Goal: Task Accomplishment & Management: Use online tool/utility

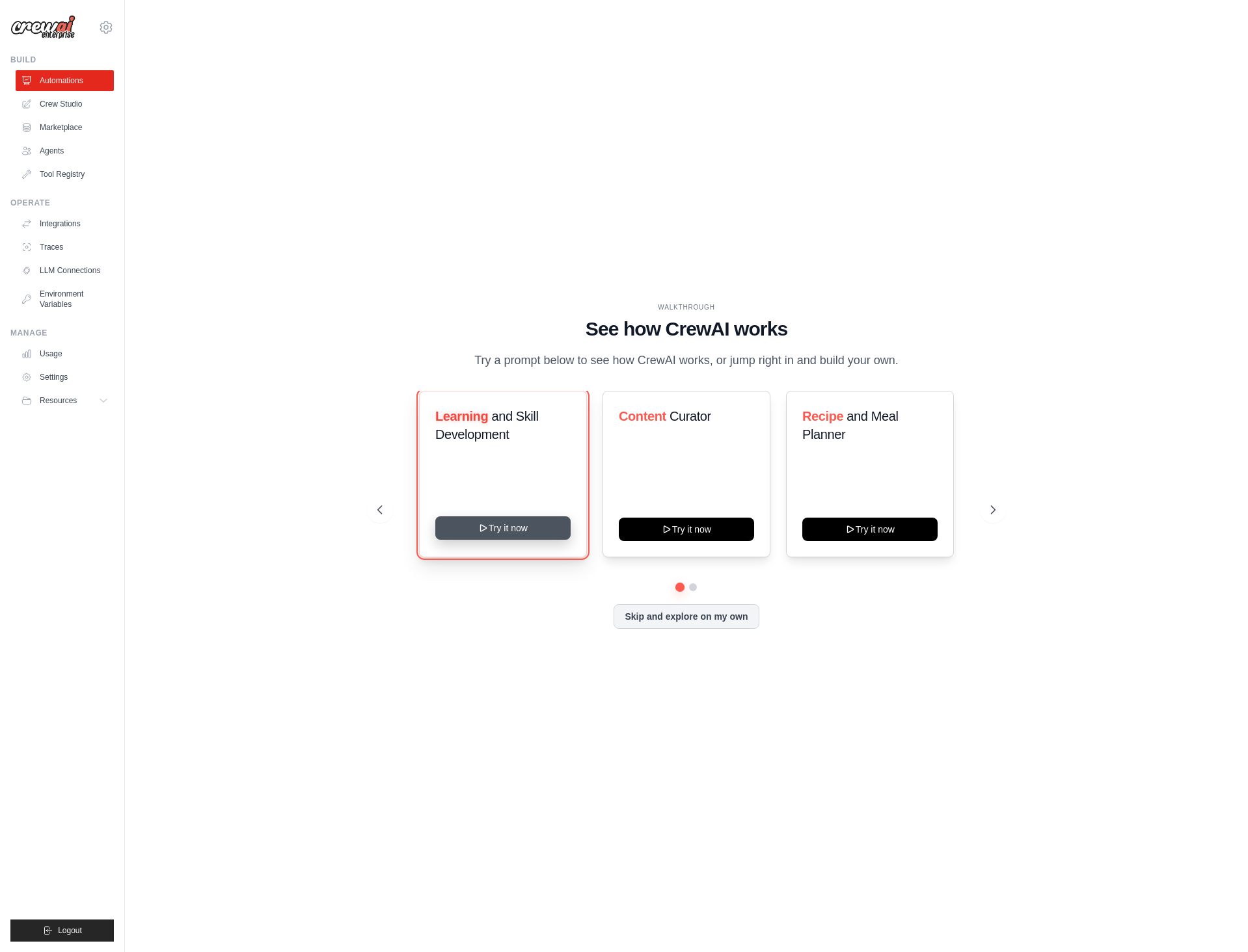
click at [546, 527] on button "Try it now" at bounding box center [503, 528] width 136 height 24
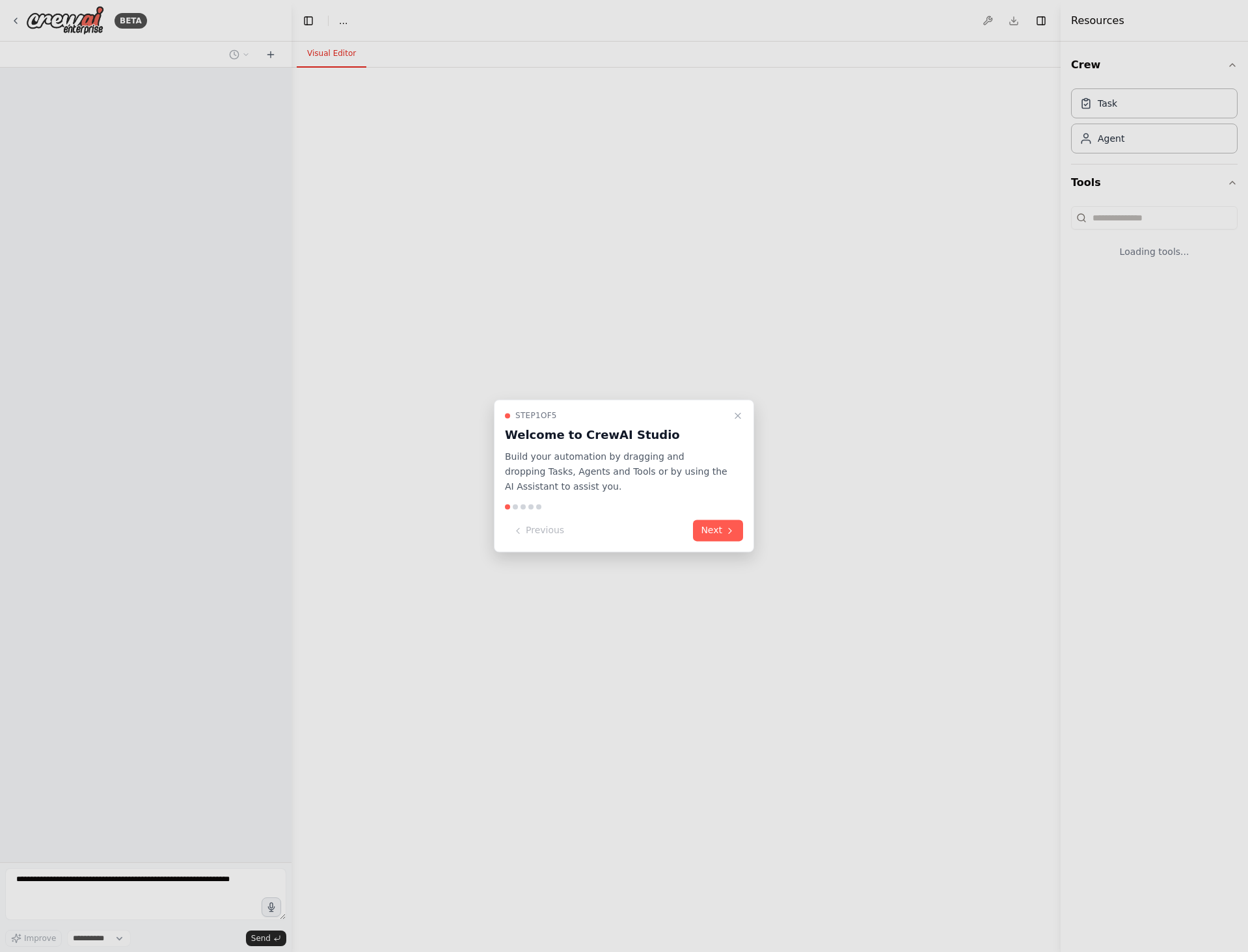
select select "****"
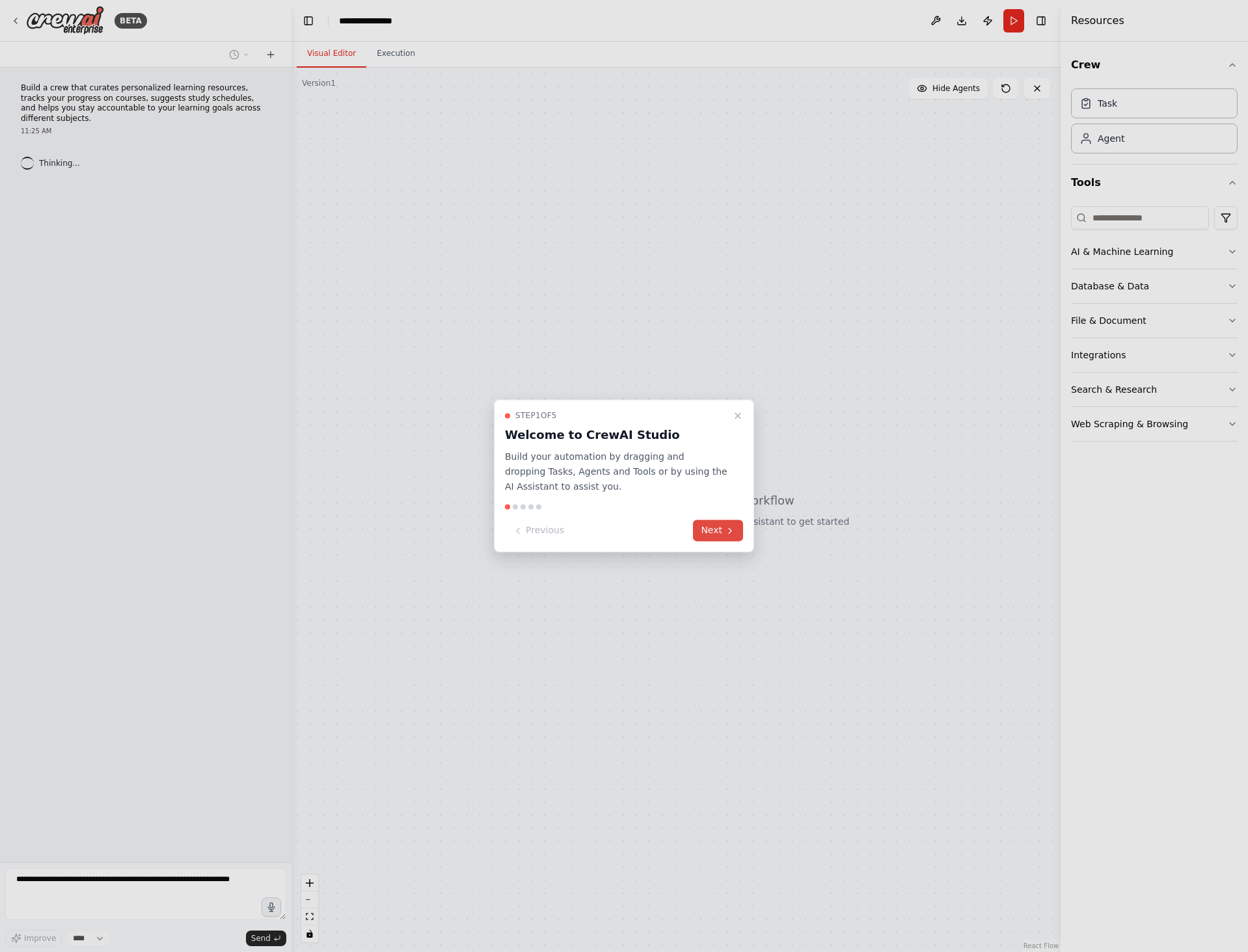
click at [736, 534] on button "Next" at bounding box center [718, 531] width 50 height 21
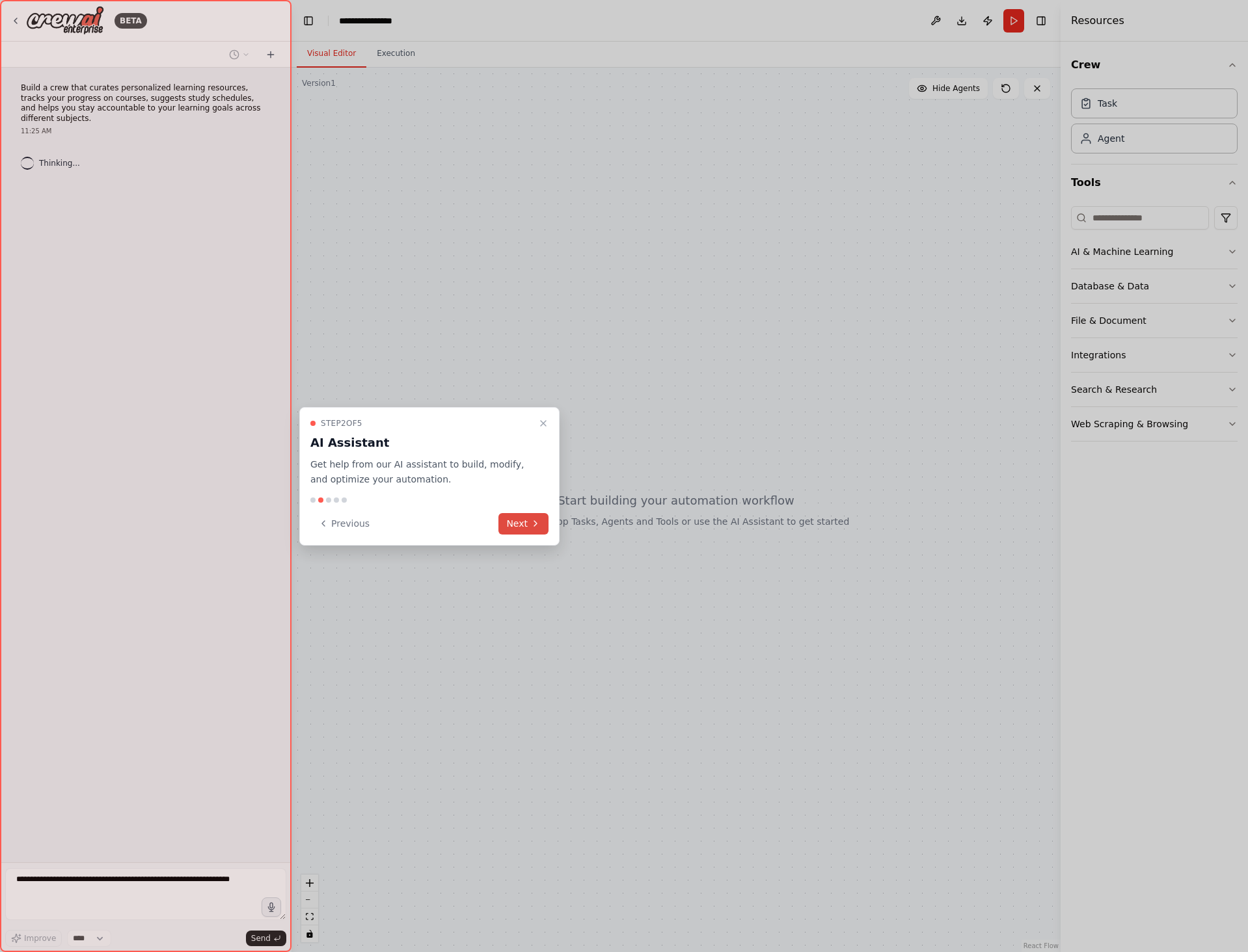
click at [528, 521] on button "Next" at bounding box center [523, 524] width 50 height 21
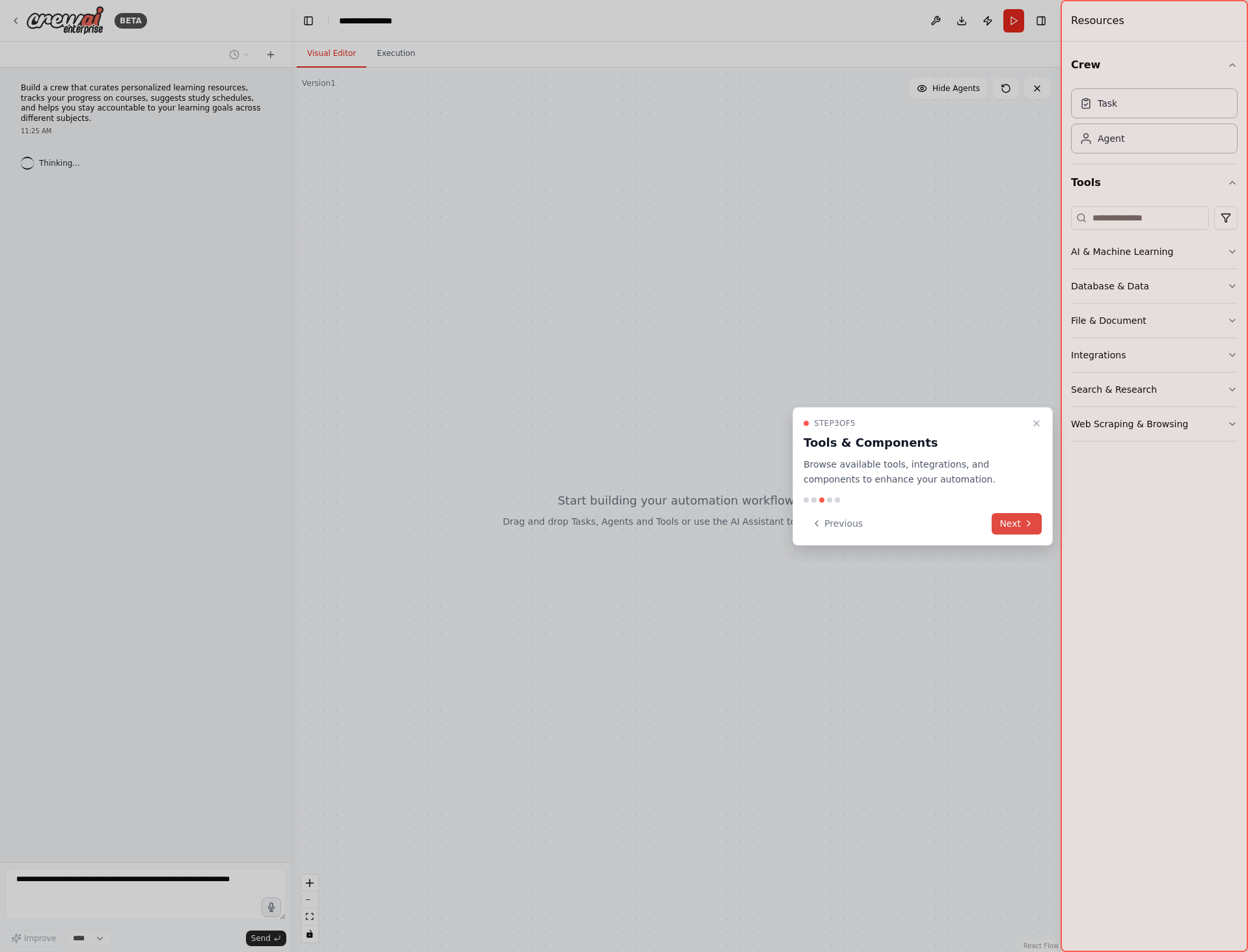
click at [1038, 531] on button "Next" at bounding box center [1016, 524] width 50 height 21
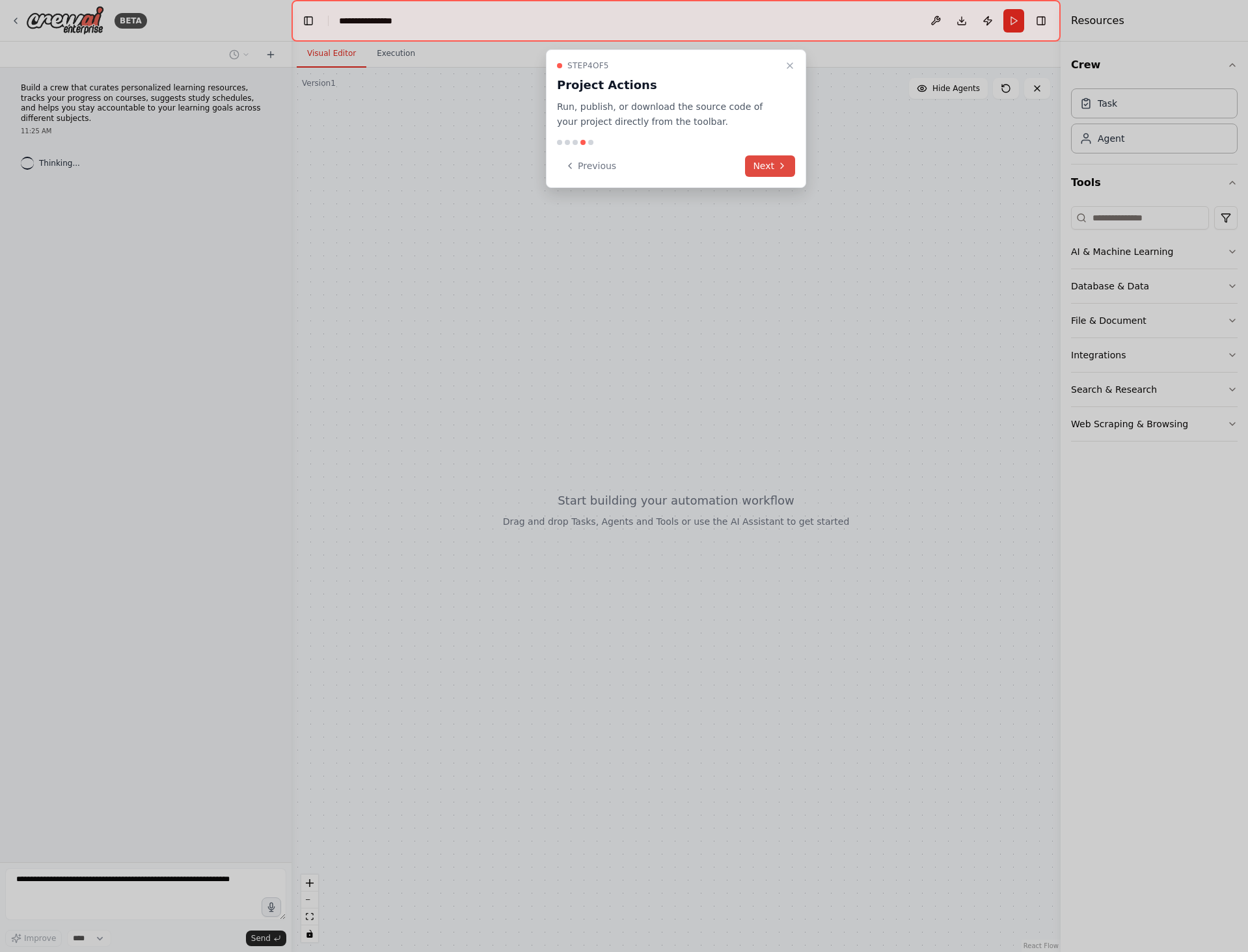
click at [786, 158] on div "Step 4 of 5 Project Actions Run, publish, or download the source code of your p…" at bounding box center [676, 119] width 260 height 139
click at [782, 167] on icon at bounding box center [782, 166] width 11 height 11
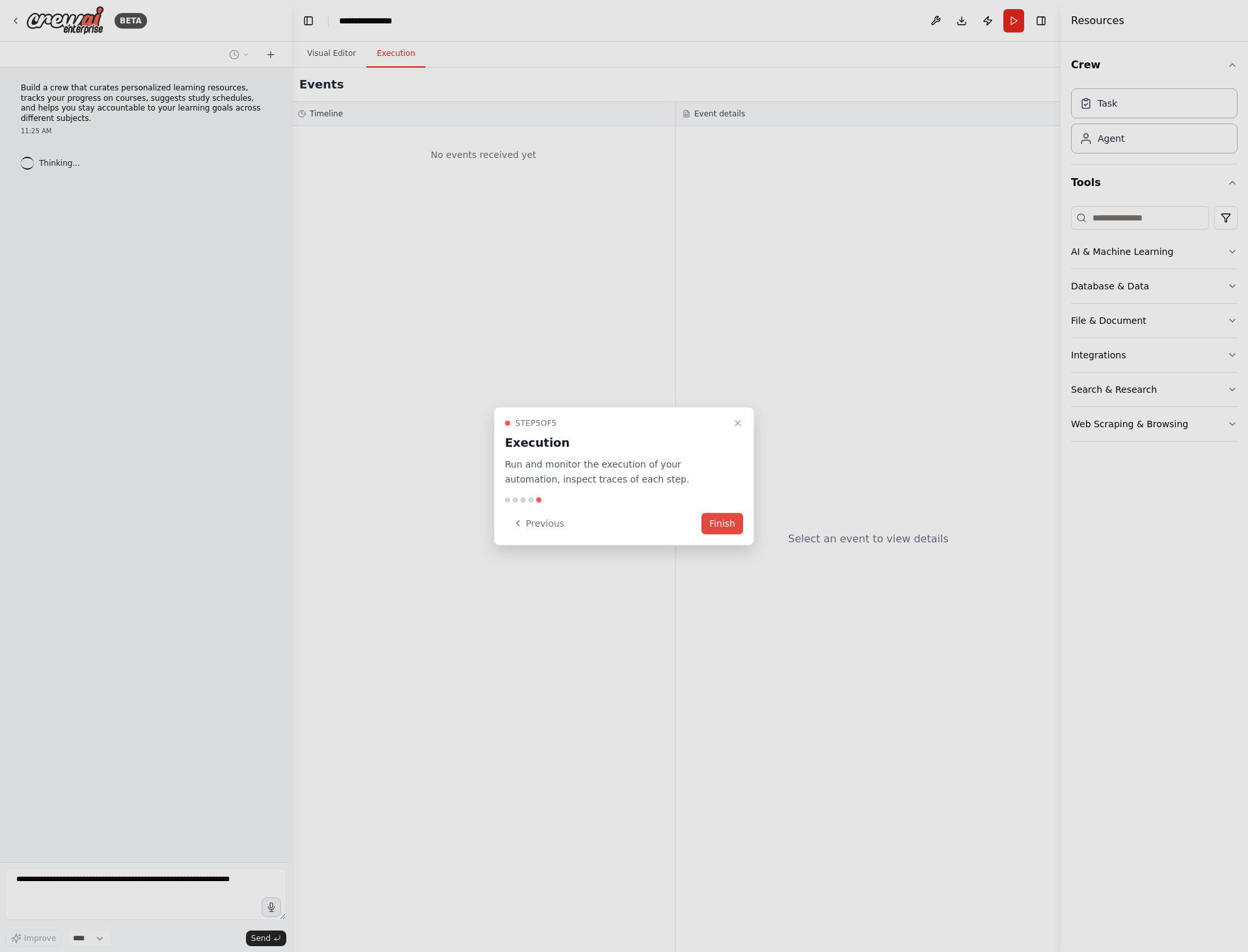
click at [723, 520] on button "Finish" at bounding box center [722, 523] width 41 height 21
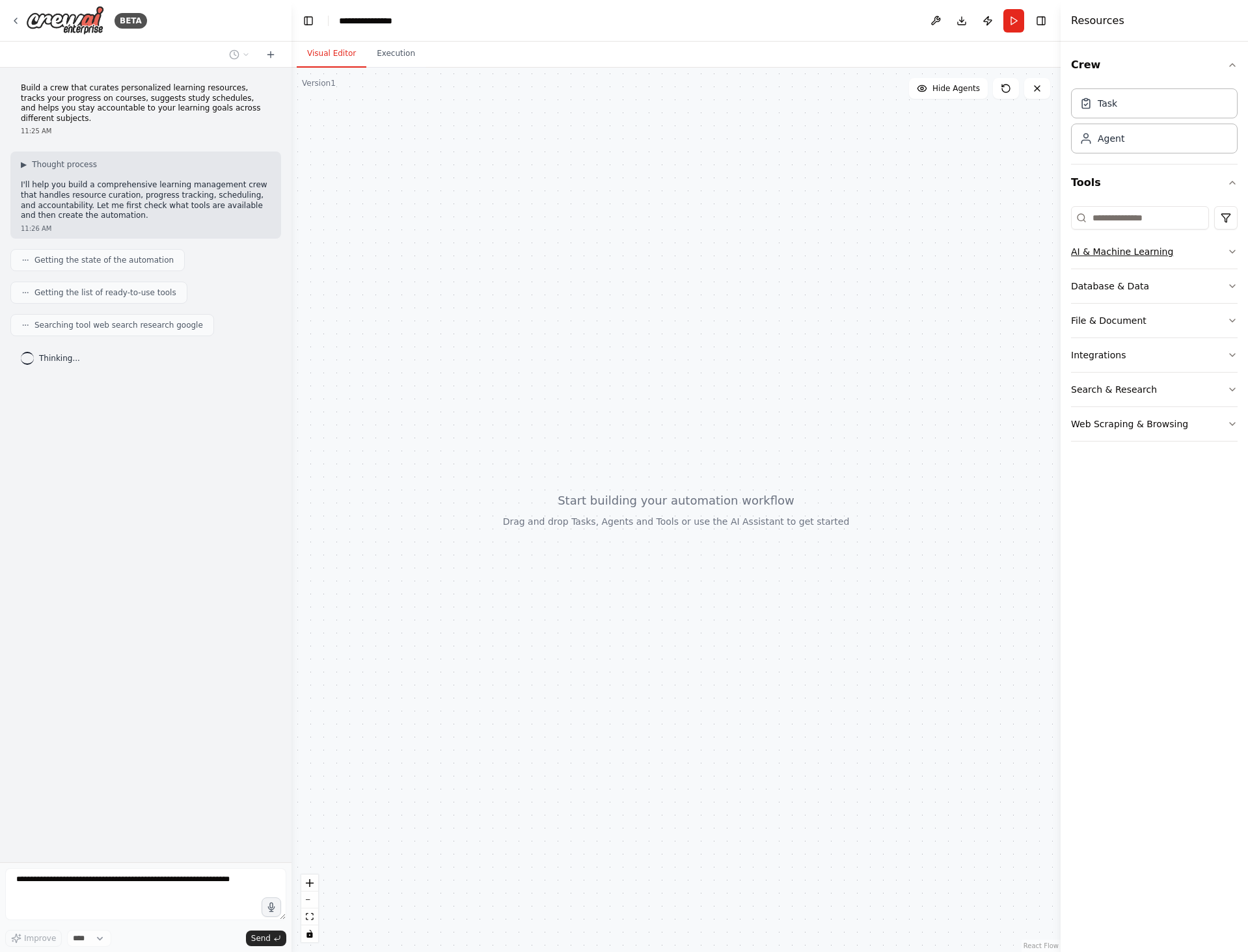
click at [1155, 251] on button "AI & Machine Learning" at bounding box center [1154, 252] width 167 height 34
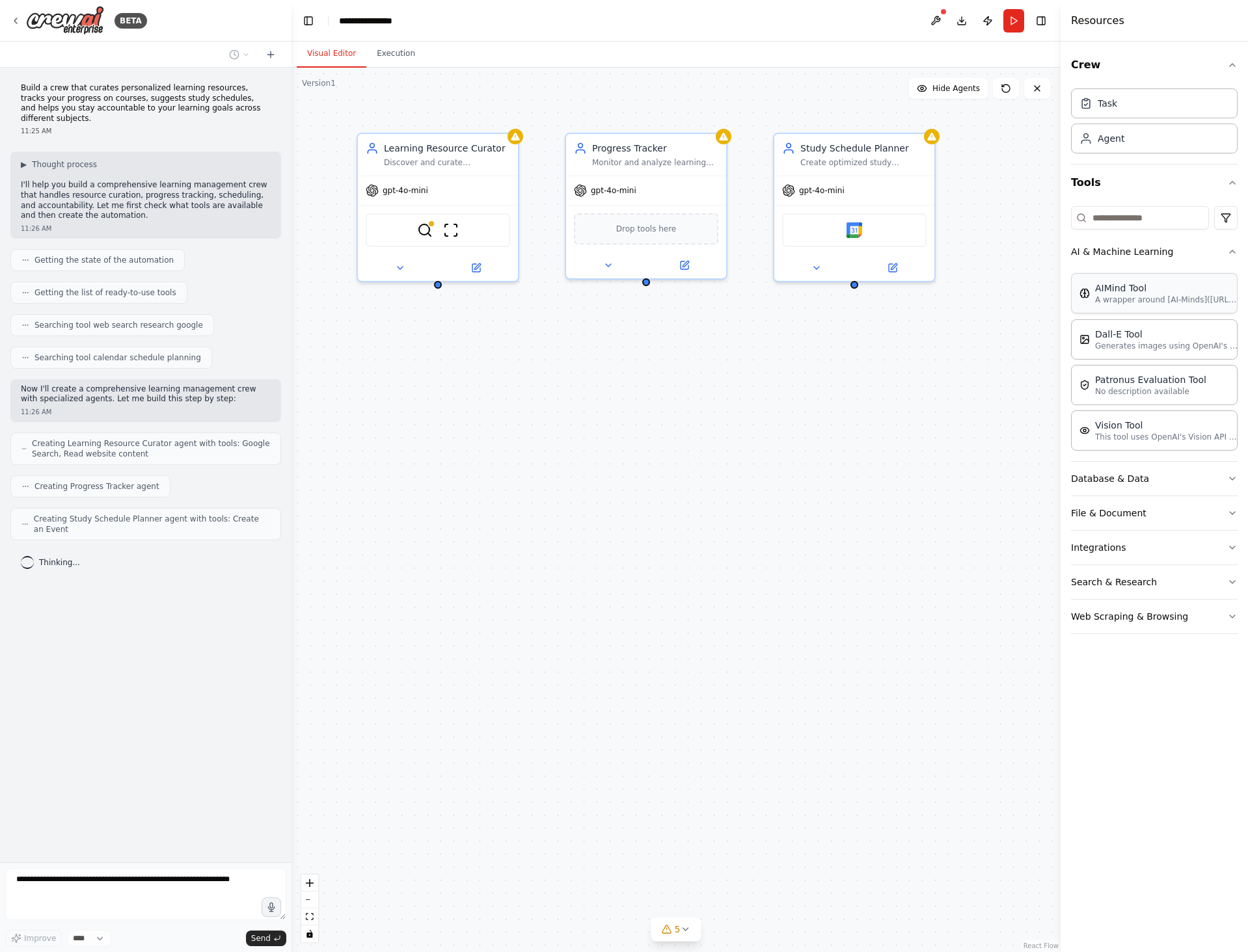
click at [1158, 302] on p "A wrapper around [AI-Minds](https://mindsdb.com/minds). Useful for when you nee…" at bounding box center [1167, 300] width 143 height 11
click at [1150, 348] on p "Generates images using OpenAI's Dall-E model." at bounding box center [1167, 345] width 143 height 11
drag, startPoint x: 1150, startPoint y: 348, endPoint x: 664, endPoint y: 401, distance: 488.9
click at [664, 401] on div "BETA Build a crew that curates personalized learning resources, tracks your pro…" at bounding box center [624, 476] width 1248 height 952
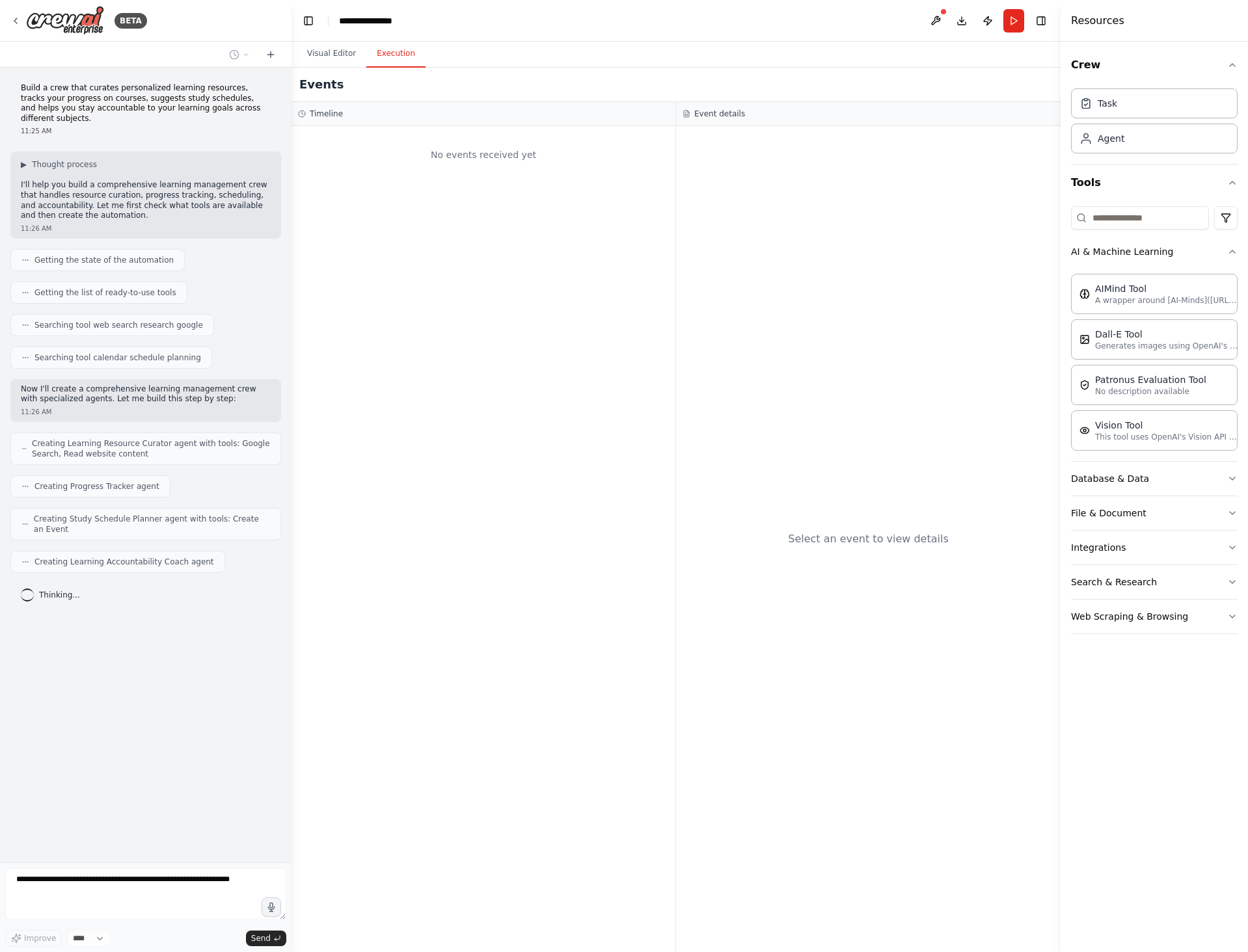
click at [391, 60] on button "Execution" at bounding box center [396, 54] width 59 height 28
click at [334, 54] on button "Visual Editor" at bounding box center [332, 54] width 70 height 28
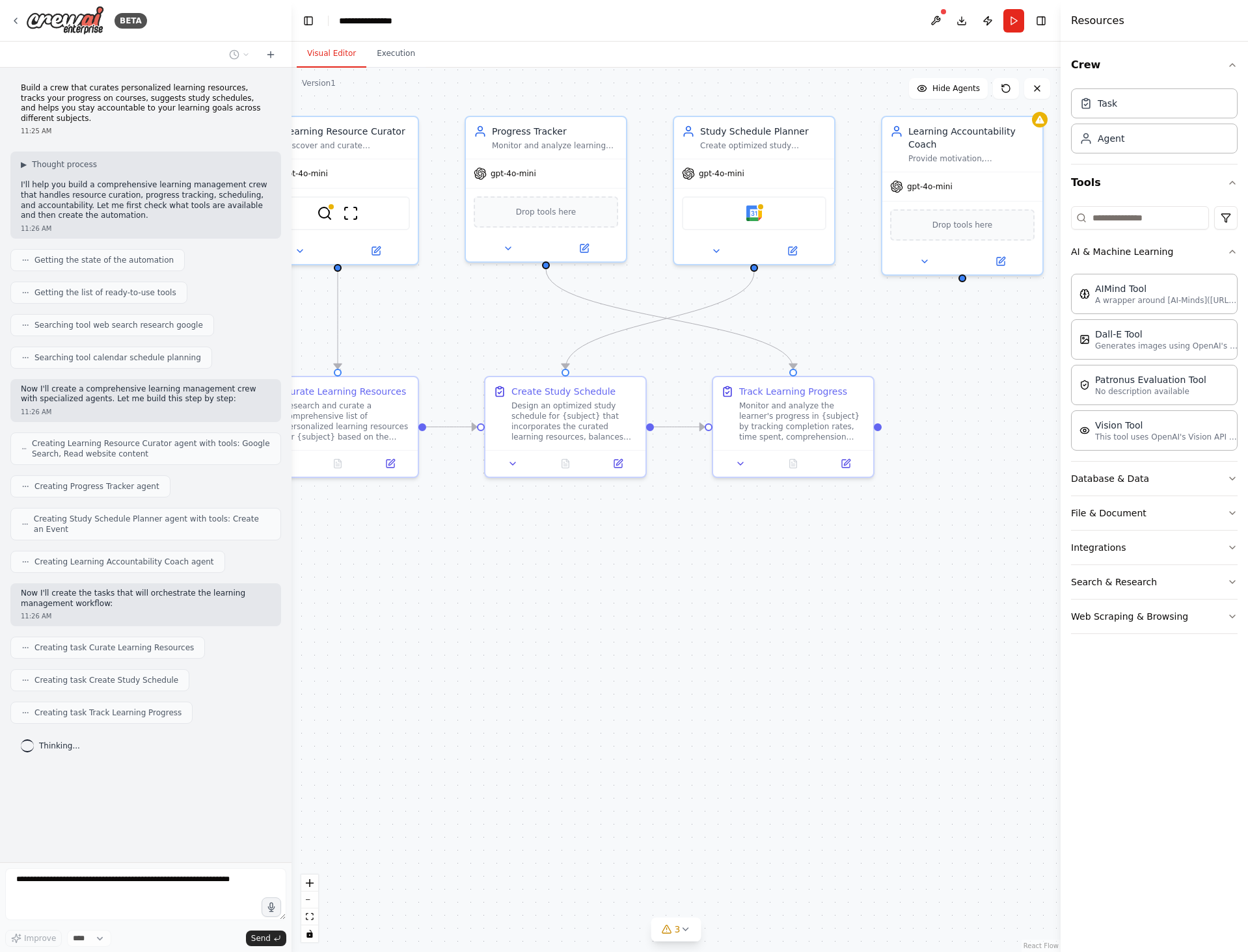
drag, startPoint x: 420, startPoint y: 101, endPoint x: 312, endPoint y: 86, distance: 109.0
click at [312, 85] on div "Version 1 Show Tools Hide Agents .deletable-edge-delete-btn { width: 20px; heig…" at bounding box center [676, 509] width 769 height 885
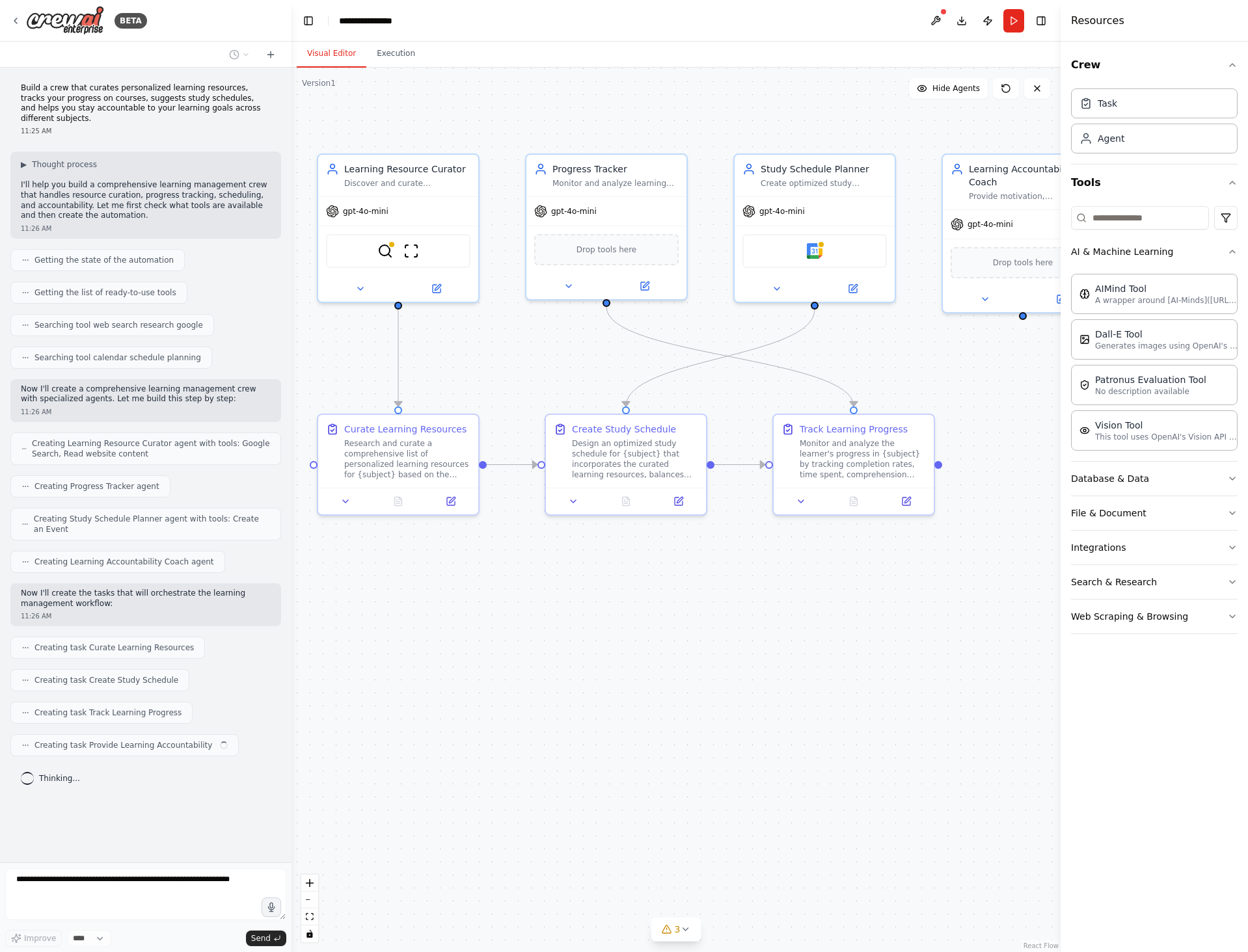
drag, startPoint x: 938, startPoint y: 396, endPoint x: 1023, endPoint y: 433, distance: 92.7
click at [1023, 433] on div ".deletable-edge-delete-btn { width: 20px; height: 20px; border: 0px solid #ffff…" at bounding box center [676, 509] width 769 height 885
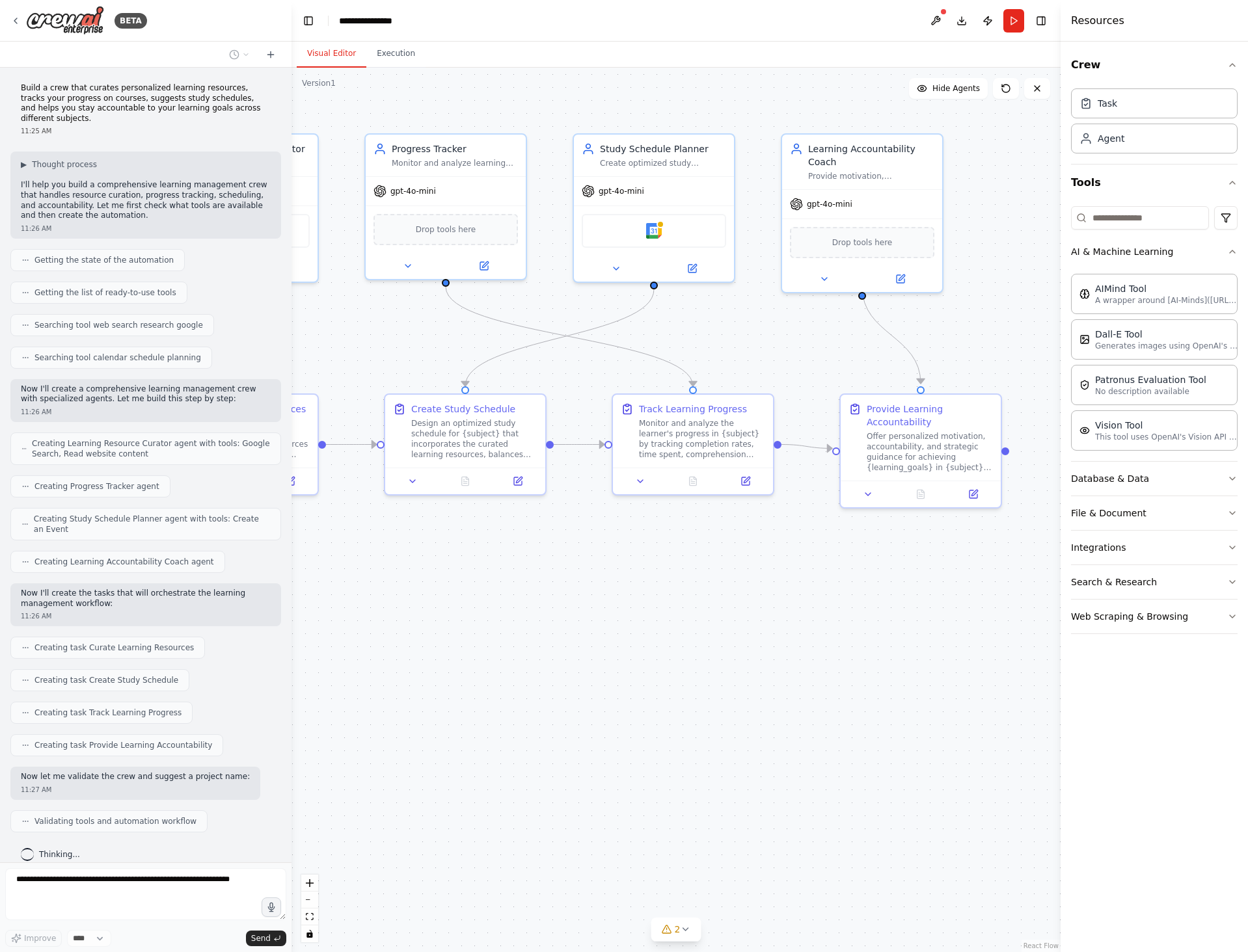
drag, startPoint x: 811, startPoint y: 706, endPoint x: 632, endPoint y: 710, distance: 179.0
click at [630, 705] on div ".deletable-edge-delete-btn { width: 20px; height: 20px; border: 0px solid #ffff…" at bounding box center [676, 509] width 769 height 885
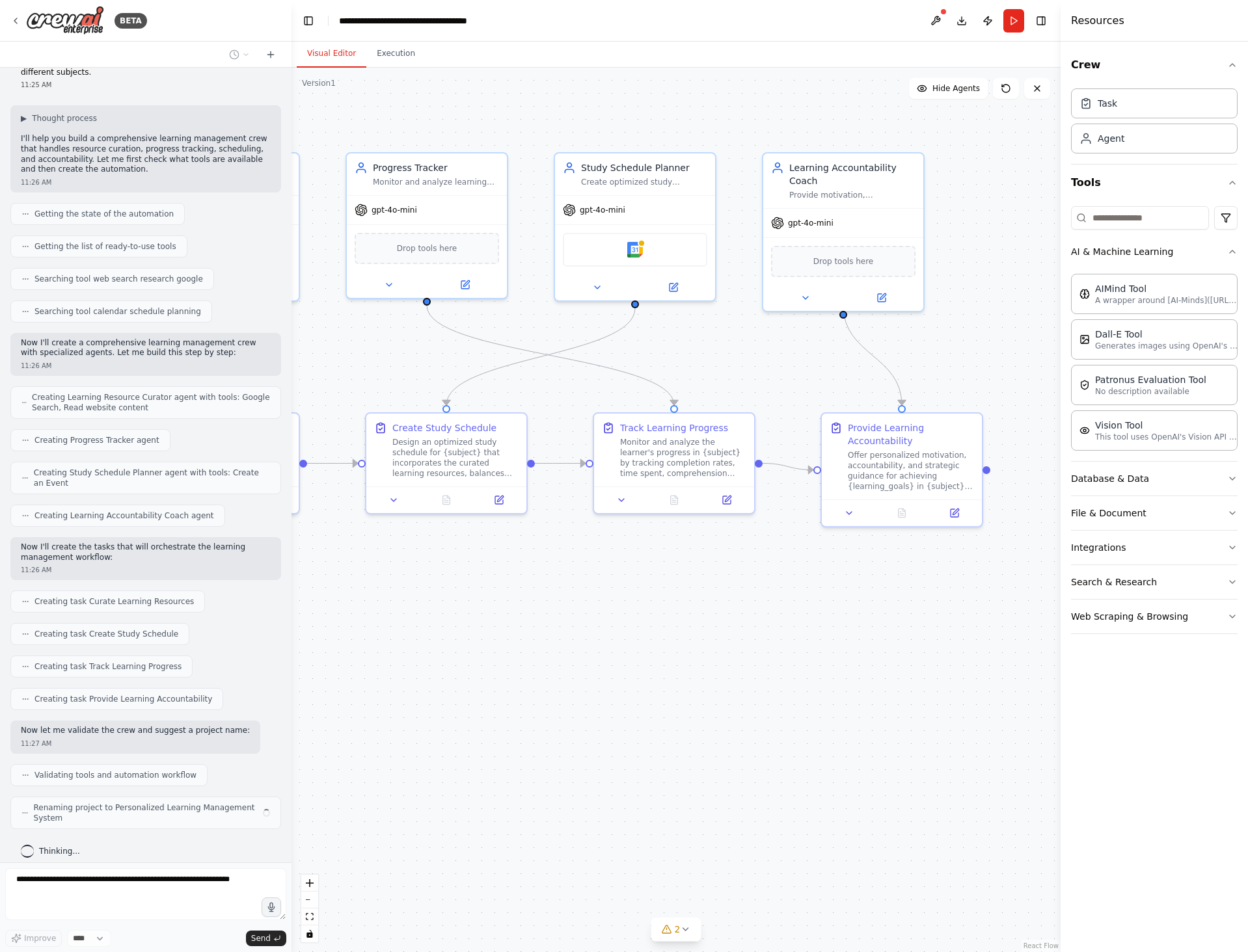
scroll to position [36, 0]
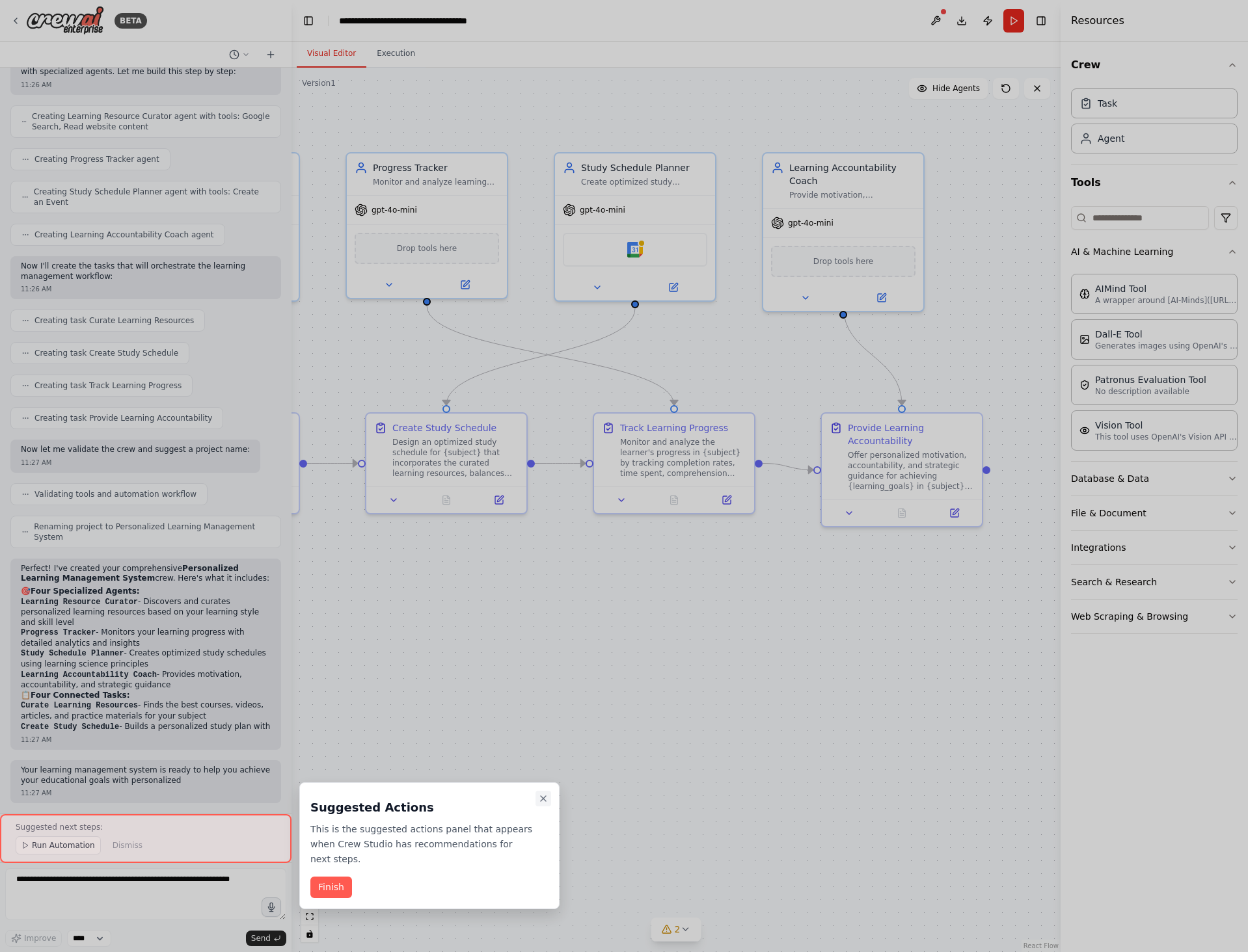
click at [538, 798] on icon "Close walkthrough" at bounding box center [543, 798] width 11 height 11
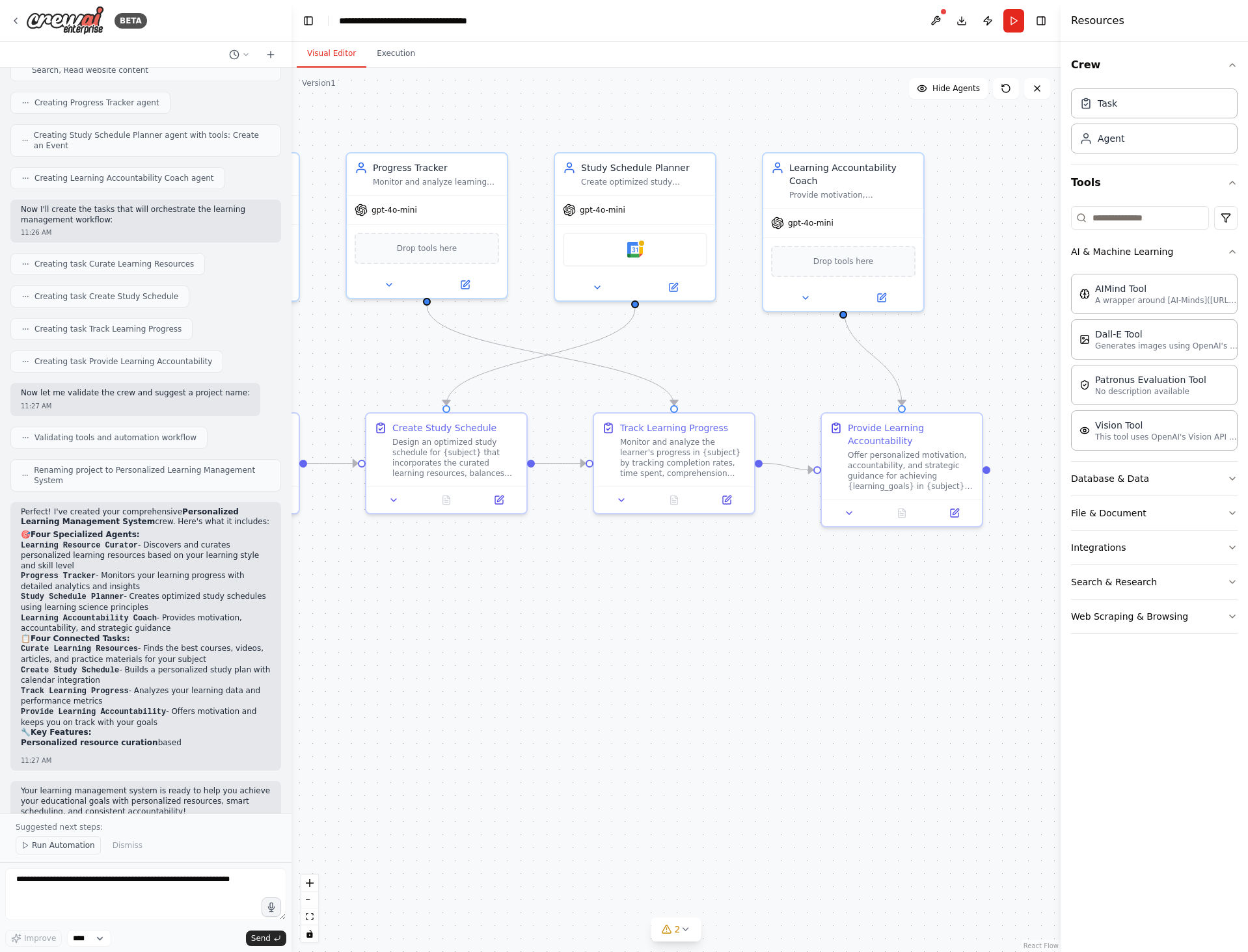
click at [39, 841] on span "Run Automation" at bounding box center [63, 846] width 63 height 11
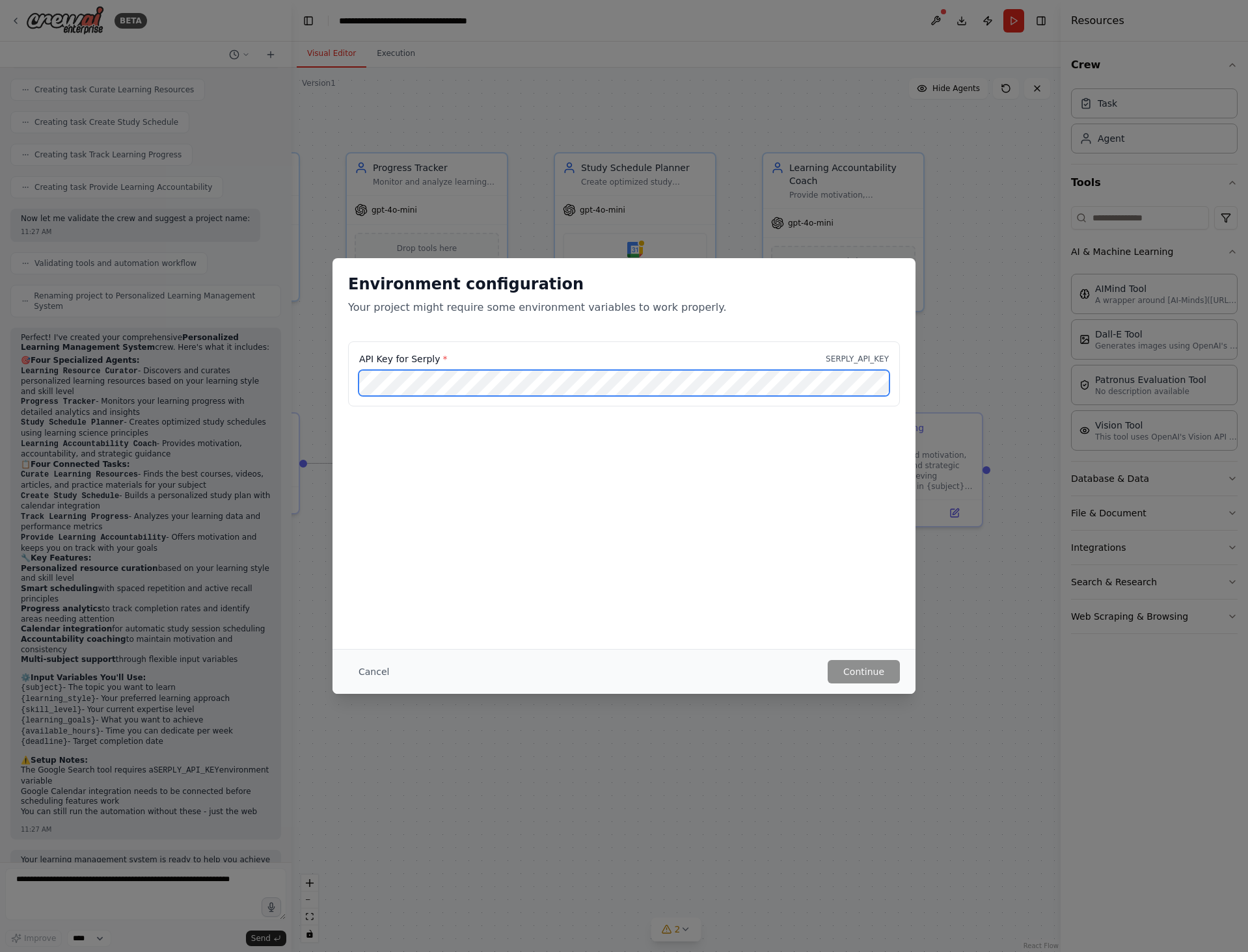
scroll to position [568, 0]
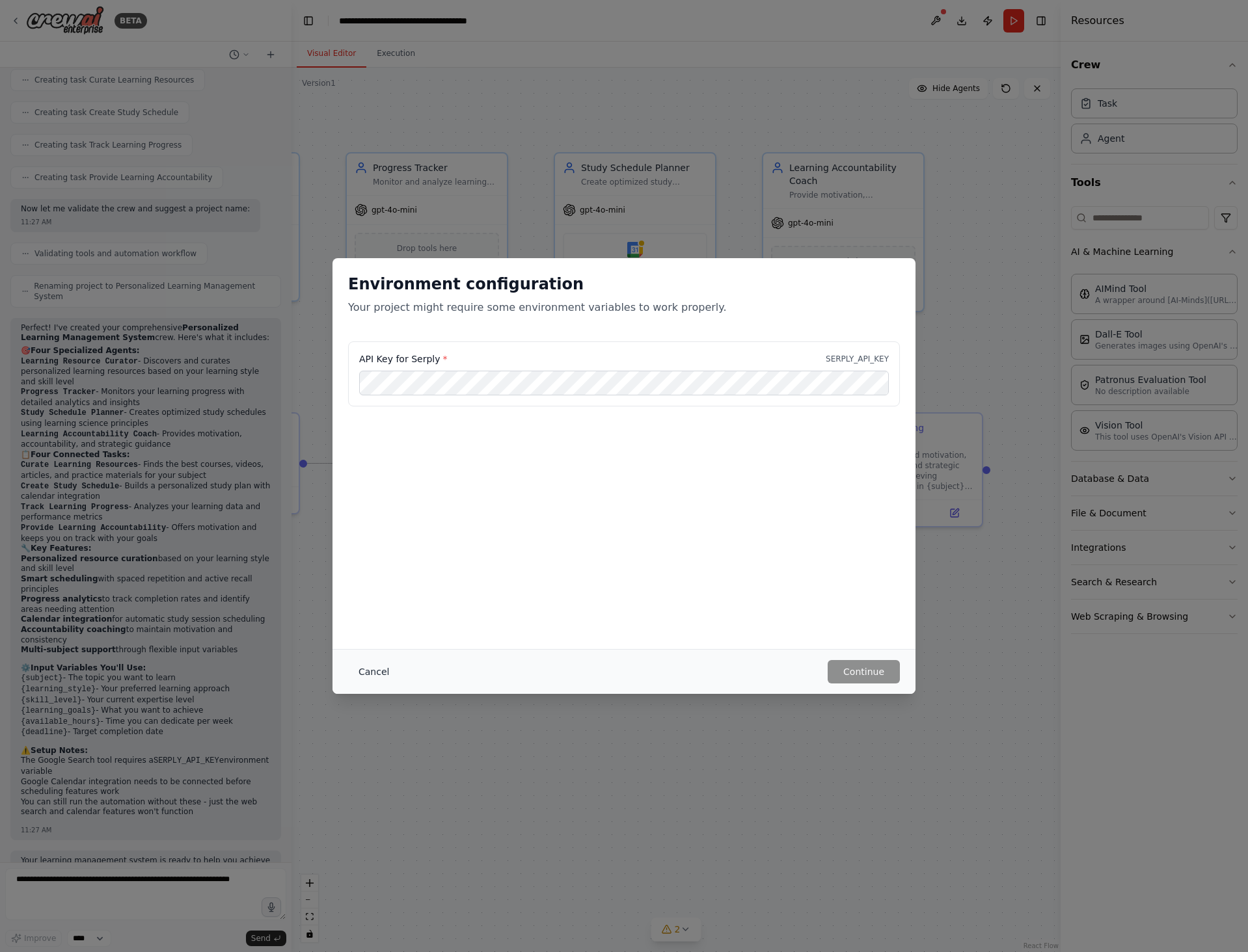
click at [370, 671] on button "Cancel" at bounding box center [373, 672] width 51 height 24
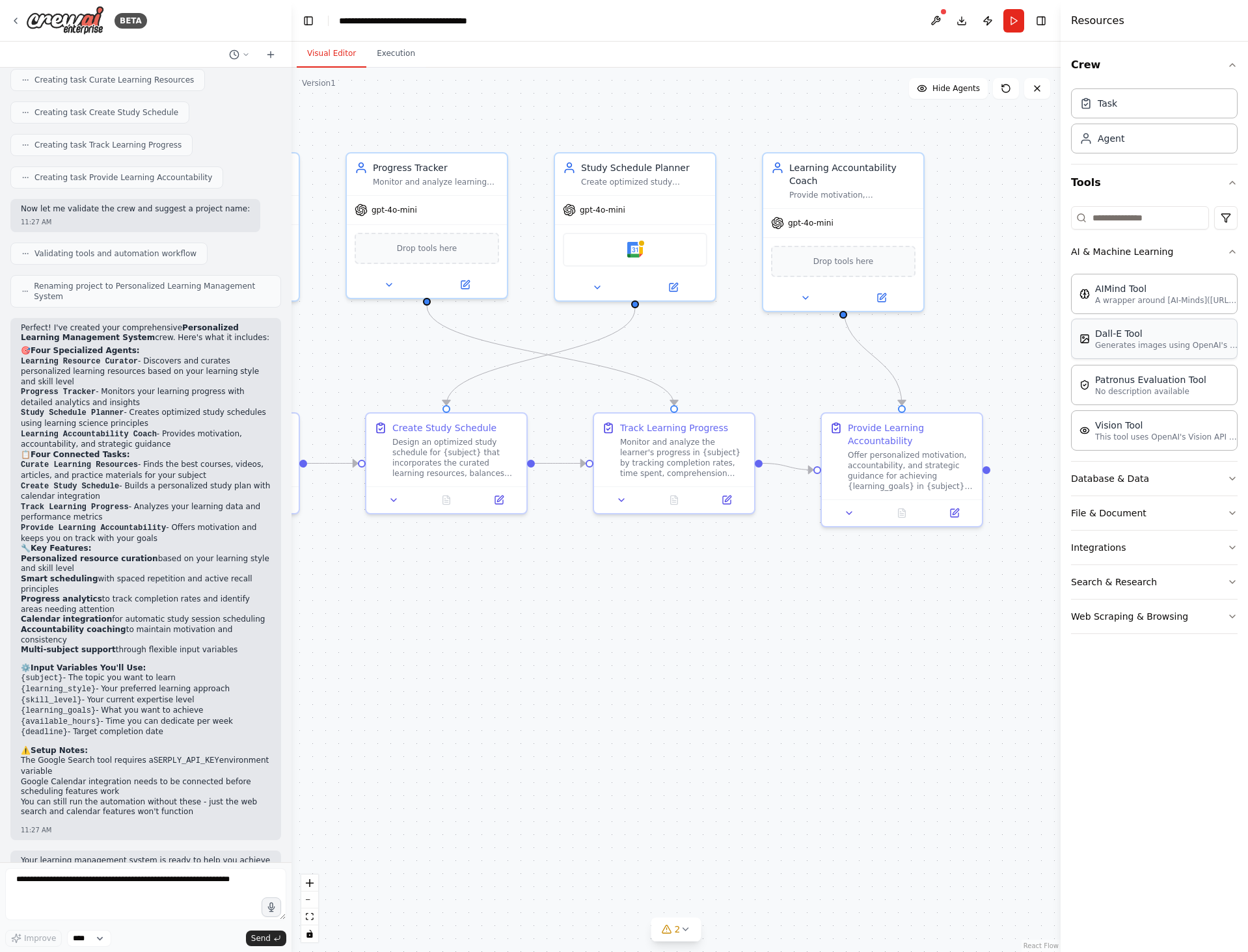
click at [1164, 341] on p "Generates images using OpenAI's Dall-E model." at bounding box center [1167, 345] width 143 height 11
click at [1033, 87] on icon at bounding box center [1037, 89] width 11 height 11
click at [1132, 110] on div "Task" at bounding box center [1154, 102] width 167 height 30
click at [1124, 145] on div "Agent" at bounding box center [1154, 137] width 167 height 30
